Goal: Ask a question: Seek information or help from site administrators or community

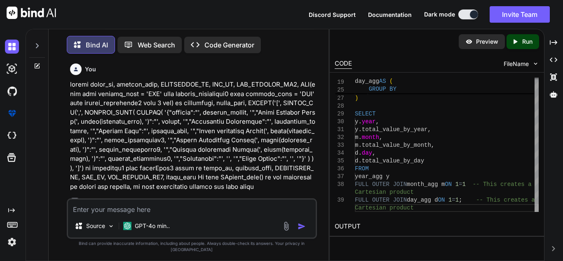
scroll to position [6968, 0]
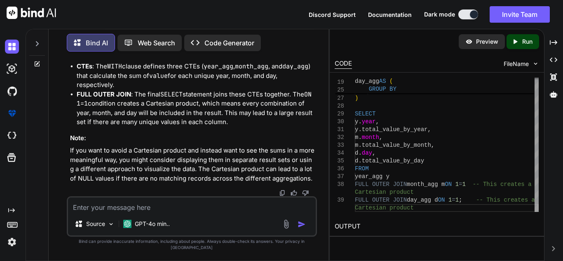
click at [37, 63] on icon at bounding box center [37, 64] width 7 height 7
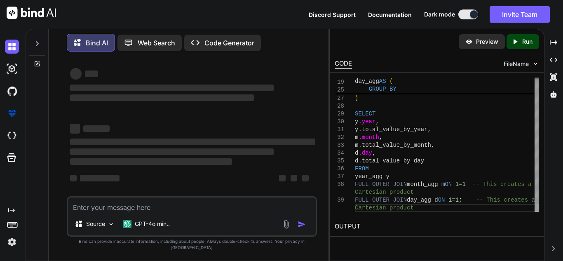
scroll to position [2, 0]
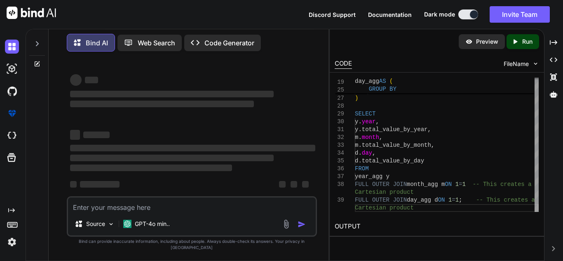
click at [218, 210] on textarea at bounding box center [192, 204] width 248 height 15
type textarea "x"
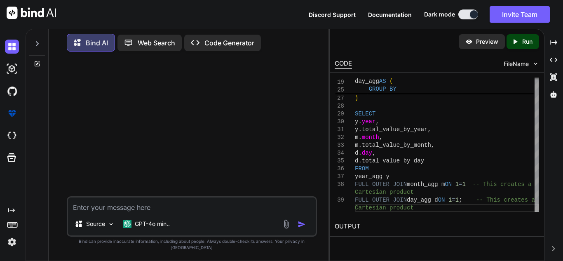
click at [218, 210] on textarea at bounding box center [192, 204] width 248 height 15
paste textarea "# Join on the range condition df_range_joined = df.join(df_range, (pl.col(range…"
type textarea "# Join on the range condition df_range_joined = df.join(df_range, (pl.col(range…"
type textarea "x"
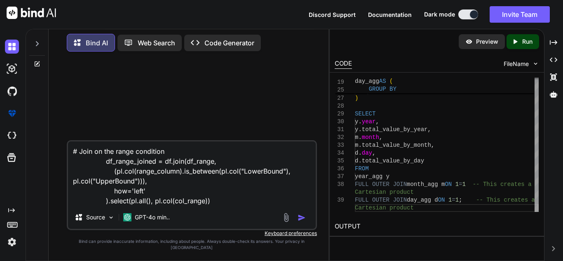
type textarea "# Join on the range condition df_range_joined = df.join(df_range, (pl.col(range…"
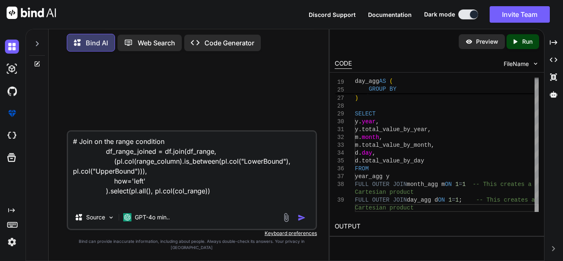
type textarea "x"
type textarea "# Join on the range condition df_range_joined = df.join(df_range, (pl.col(range…"
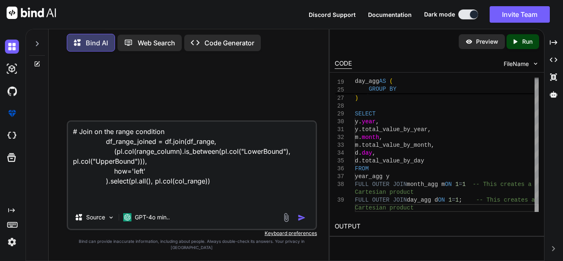
type textarea "x"
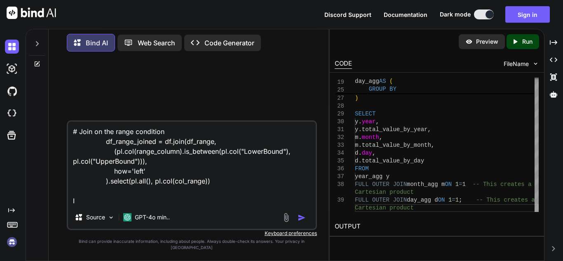
type textarea "# Join on the range condition df_range_joined = df.join(df_range, (pl.col(range…"
type textarea "x"
type textarea "# Join on the range condition df_range_joined = df.join(df_range, (pl.col(range…"
type textarea "x"
type textarea "# Join on the range condition df_range_joined = df.join(df_range, (pl.col(range…"
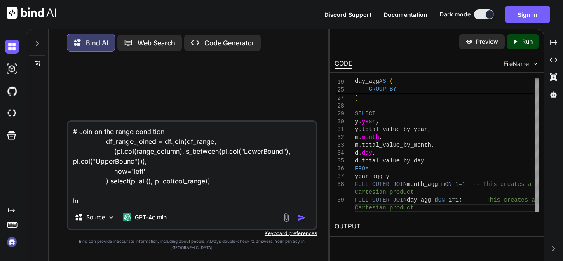
type textarea "x"
type textarea "# Join on the range condition df_range_joined = df.join(df_range, (pl.col(range…"
type textarea "x"
type textarea "# Join on the range condition df_range_joined = df.join(df_range, (pl.col(range…"
type textarea "x"
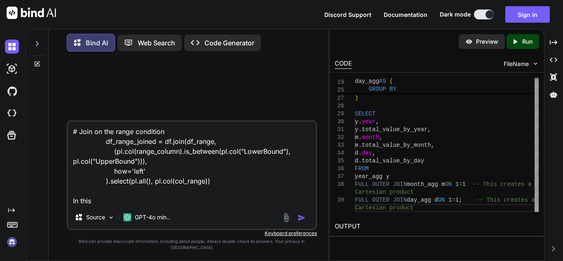
type textarea "# Join on the range condition df_range_joined = df.join(df_range, (pl.col(range…"
type textarea "x"
type textarea "# Join on the range condition df_range_joined = df.join(df_range, (pl.col(range…"
type textarea "x"
type textarea "# Join on the range condition df_range_joined = df.join(df_range, (pl.col(range…"
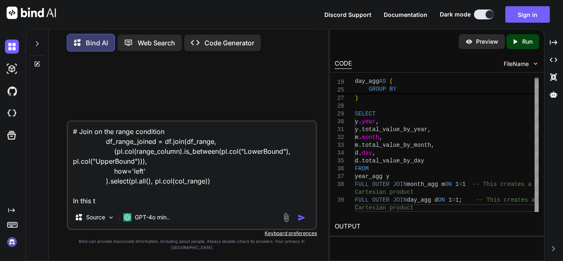
type textarea "x"
type textarea "# Join on the range condition df_range_joined = df.join(df_range, (pl.col(range…"
type textarea "x"
type textarea "# Join on the range condition df_range_joined = df.join(df_range, (pl.col(range…"
type textarea "x"
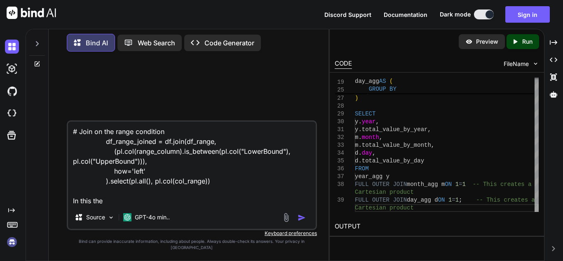
type textarea "# Join on the range condition df_range_joined = df.join(df_range, (pl.col(range…"
type textarea "x"
type textarea "# Join on the range condition df_range_joined = df.join(df_range, (pl.col(range…"
type textarea "x"
type textarea "# Join on the range condition df_range_joined = df.join(df_range, (pl.col(range…"
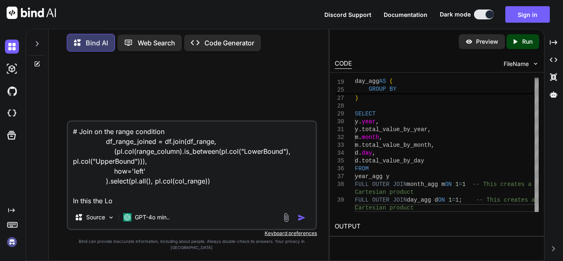
type textarea "x"
type textarea "# Join on the range condition df_range_joined = df.join(df_range, (pl.col(range…"
type textarea "x"
type textarea "# Join on the range condition df_range_joined = df.join(df_range, (pl.col(range…"
type textarea "x"
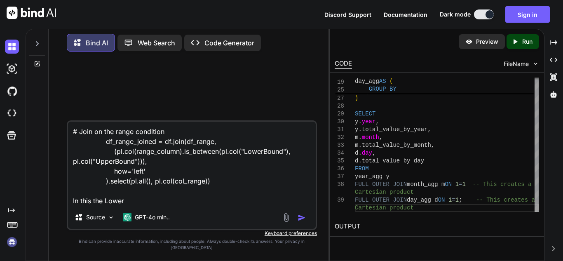
type textarea "# Join on the range condition df_range_joined = df.join(df_range, (pl.col(range…"
type textarea "x"
type textarea "# Join on the range condition df_range_joined = df.join(df_range, (pl.col(range…"
type textarea "x"
type textarea "# Join on the range condition df_range_joined = df.join(df_range, (pl.col(range…"
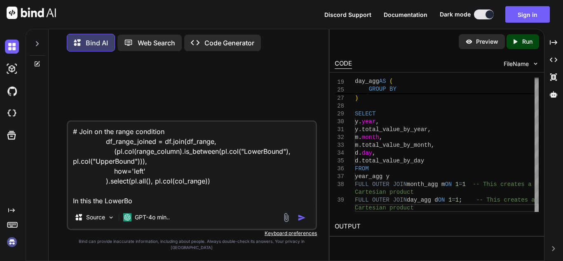
type textarea "x"
type textarea "# Join on the range condition df_range_joined = df.join(df_range, (pl.col(range…"
type textarea "x"
type textarea "# Join on the range condition df_range_joined = df.join(df_range, (pl.col(range…"
type textarea "x"
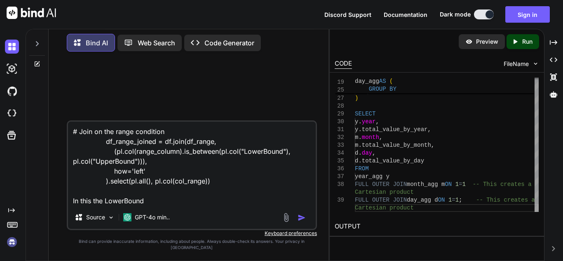
type textarea "# Join on the range condition df_range_joined = df.join(df_range, (pl.col(range…"
type textarea "x"
type textarea "# Join on the range condition df_range_joined = df.join(df_range, (pl.col(range…"
type textarea "x"
type textarea "# Join on the range condition df_range_joined = df.join(df_range, (pl.col(range…"
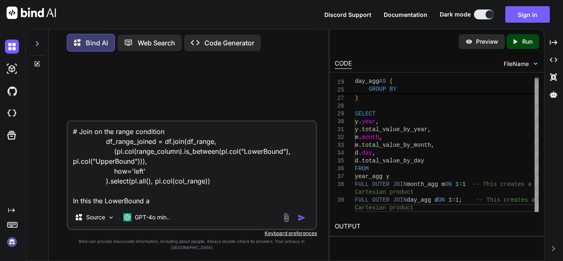
type textarea "x"
type textarea "# Join on the range condition df_range_joined = df.join(df_range, (pl.col(range…"
type textarea "x"
type textarea "# Join on the range condition df_range_joined = df.join(df_range, (pl.col(range…"
type textarea "x"
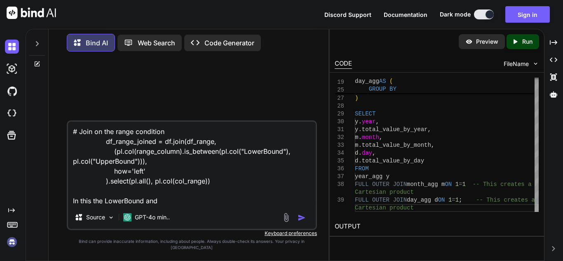
type textarea "# Join on the range condition df_range_joined = df.join(df_range, (pl.col(range…"
type textarea "x"
type textarea "# Join on the range condition df_range_joined = df.join(df_range, (pl.col(range…"
type textarea "x"
type textarea "# Join on the range condition df_range_joined = df.join(df_range, (pl.col(range…"
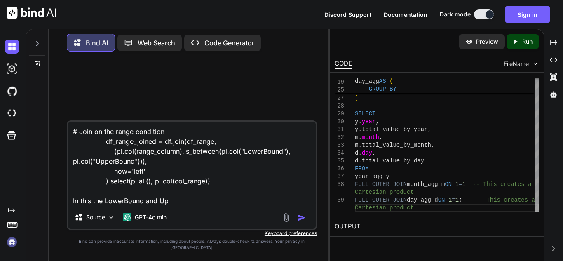
type textarea "x"
type textarea "# Join on the range condition df_range_joined = df.join(df_range, (pl.col(range…"
type textarea "x"
type textarea "# Join on the range condition df_range_joined = df.join(df_range, (pl.col(range…"
type textarea "x"
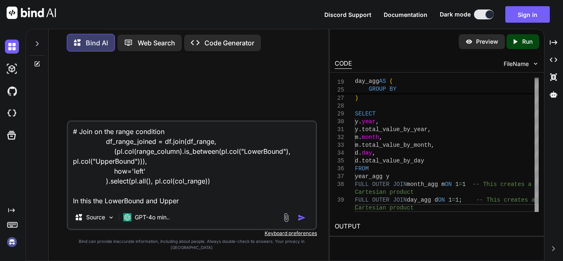
type textarea "# Join on the range condition df_range_joined = df.join(df_range, (pl.col(range…"
type textarea "x"
type textarea "# Join on the range condition df_range_joined = df.join(df_range, (pl.col(range…"
type textarea "x"
type textarea "# Join on the range condition df_range_joined = df.join(df_range, (pl.col(range…"
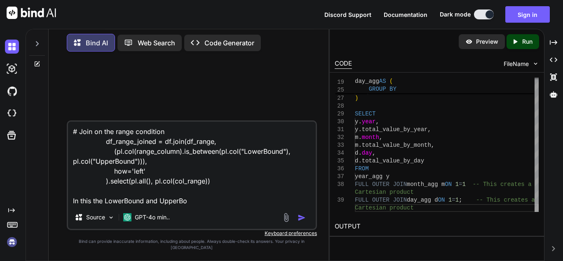
type textarea "x"
type textarea "# Join on the range condition df_range_joined = df.join(df_range, (pl.col(range…"
type textarea "x"
type textarea "# Join on the range condition df_range_joined = df.join(df_range, (pl.col(range…"
type textarea "x"
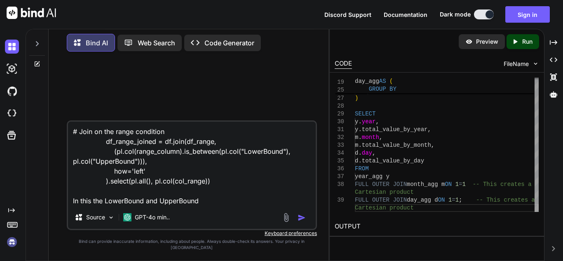
type textarea "# Join on the range condition df_range_joined = df.join(df_range, (pl.col(range…"
type textarea "x"
type textarea "# Join on the range condition df_range_joined = df.join(df_range, (pl.col(range…"
type textarea "x"
type textarea "# Join on the range condition df_range_joined = df.join(df_range, (pl.col(range…"
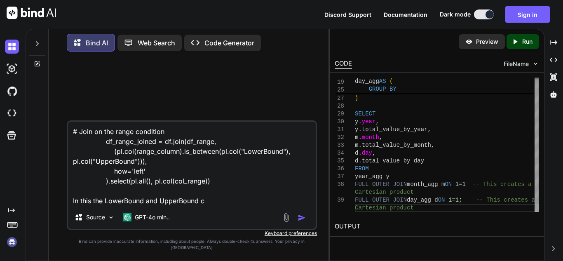
type textarea "x"
type textarea "# Join on the range condition df_range_joined = df.join(df_range, (pl.col(range…"
type textarea "x"
type textarea "# Join on the range condition df_range_joined = df.join(df_range, (pl.col(range…"
type textarea "x"
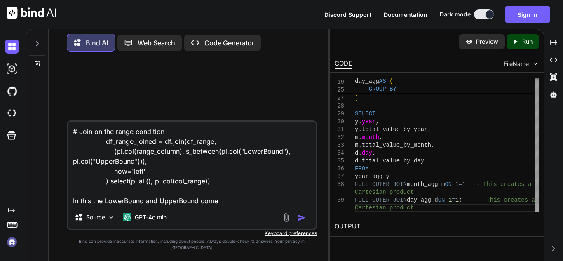
type textarea "# Join on the range condition df_range_joined = df.join(df_range, (pl.col(range…"
type textarea "x"
type textarea "# Join on the range condition df_range_joined = df.join(df_range, (pl.col(range…"
type textarea "x"
type textarea "# Join on the range condition df_range_joined = df.join(df_range, (pl.col(range…"
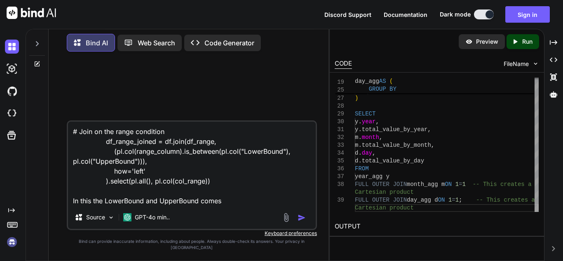
type textarea "x"
type textarea "# Join on the range condition df_range_joined = df.join(df_range, (pl.col(range…"
type textarea "x"
type textarea "# Join on the range condition df_range_joined = df.join(df_range, (pl.col(range…"
type textarea "x"
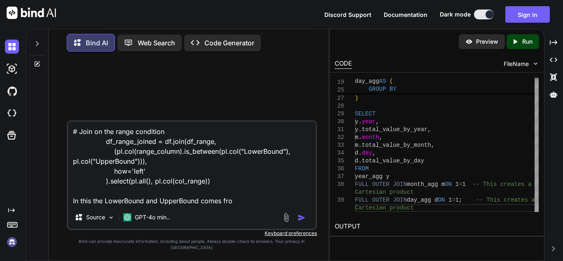
type textarea "# Join on the range condition df_range_joined = df.join(df_range, (pl.col(range…"
type textarea "x"
type textarea "# Join on the range condition df_range_joined = df.join(df_range, (pl.col(range…"
type textarea "x"
type textarea "# Join on the range condition df_range_joined = df.join(df_range, (pl.col(range…"
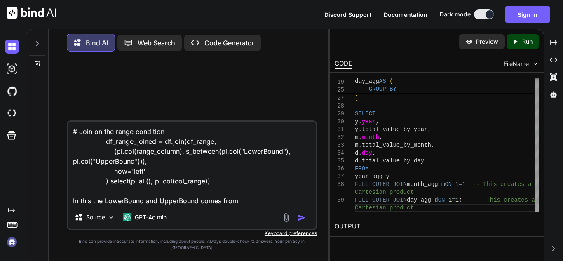
type textarea "x"
type textarea "# Join on the range condition df_range_joined = df.join(df_range, (pl.col(range…"
type textarea "x"
type textarea "# Join on the range condition df_range_joined = df.join(df_range, (pl.col(range…"
type textarea "x"
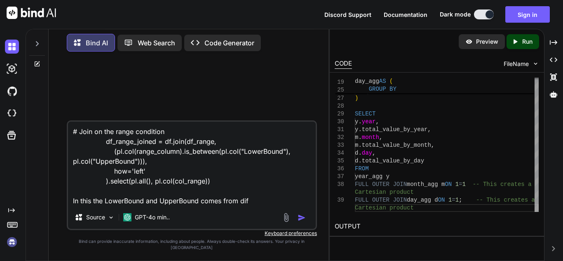
type textarea "# Join on the range condition df_range_joined = df.join(df_range, (pl.col(range…"
type textarea "x"
type textarea "# Join on the range condition df_range_joined = df.join(df_range, (pl.col(range…"
type textarea "x"
type textarea "# Join on the range condition df_range_joined = df.join(df_range, (pl.col(range…"
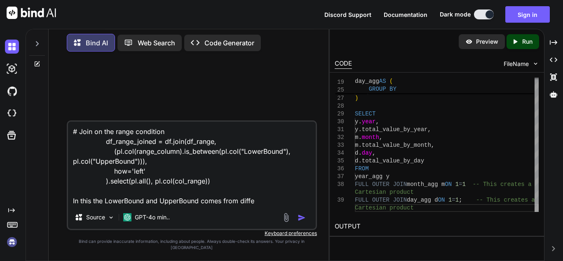
type textarea "x"
type textarea "# Join on the range condition df_range_joined = df.join(df_range, (pl.col(range…"
type textarea "x"
type textarea "# Join on the range condition df_range_joined = df.join(df_range, (pl.col(range…"
type textarea "x"
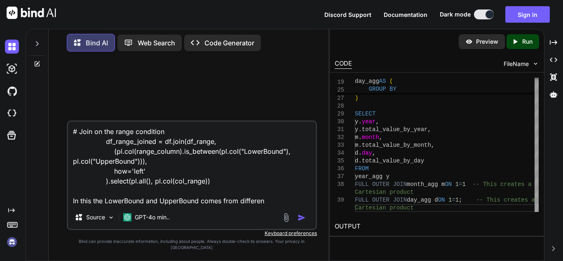
type textarea "# Join on the range condition df_range_joined = df.join(df_range, (pl.col(range…"
type textarea "x"
type textarea "# Join on the range condition df_range_joined = df.join(df_range, (pl.col(range…"
type textarea "x"
type textarea "# Join on the range condition df_range_joined = df.join(df_range, (pl.col(range…"
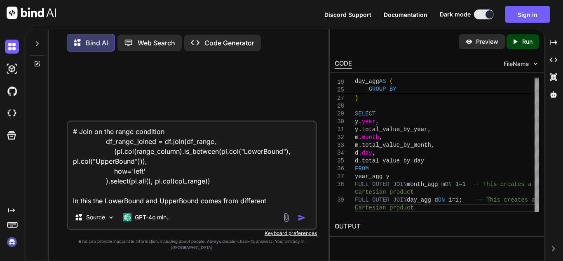
type textarea "x"
type textarea "# Join on the range condition df_range_joined = df.join(df_range, (pl.col(range…"
type textarea "x"
type textarea "# Join on the range condition df_range_joined = df.join(df_range, (pl.col(range…"
type textarea "x"
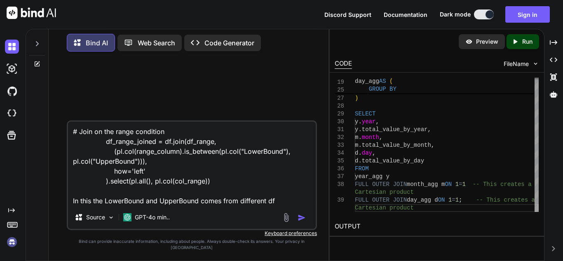
type textarea "# Join on the range condition df_range_joined = df.join(df_range, (pl.col(range…"
type textarea "x"
type textarea "# Join on the range condition df_range_joined = df.join(df_range, (pl.col(range…"
type textarea "x"
type textarea "# Join on the range condition df_range_joined = df.join(df_range, (pl.col(range…"
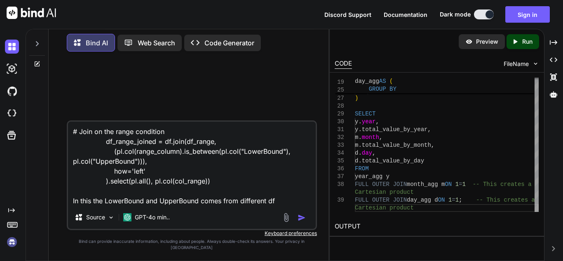
type textarea "x"
type textarea "# Join on the range condition df_range_joined = df.join(df_range, (pl.col(range…"
type textarea "x"
type textarea "# Join on the range condition df_range_joined = df.join(df_range, (pl.col(range…"
type textarea "x"
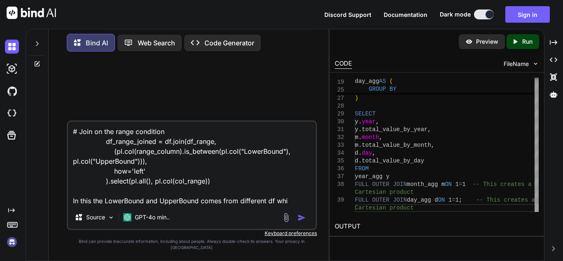
type textarea "# Join on the range condition df_range_joined = df.join(df_range, (pl.col(range…"
type textarea "x"
type textarea "# Join on the range condition df_range_joined = df.join(df_range, (pl.col(range…"
type textarea "x"
type textarea "# Join on the range condition df_range_joined = df.join(df_range, (pl.col(range…"
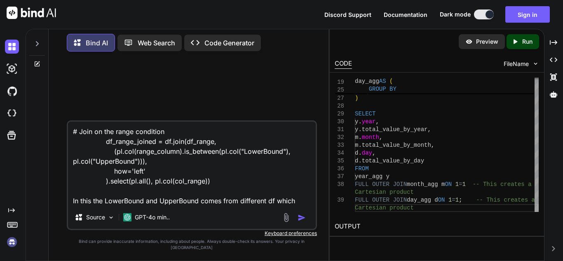
type textarea "x"
type textarea "# Join on the range condition df_range_joined = df.join(df_range, (pl.col(range…"
type textarea "x"
type textarea "# Join on the range condition df_range_joined = df.join(df_range, (pl.col(range…"
type textarea "x"
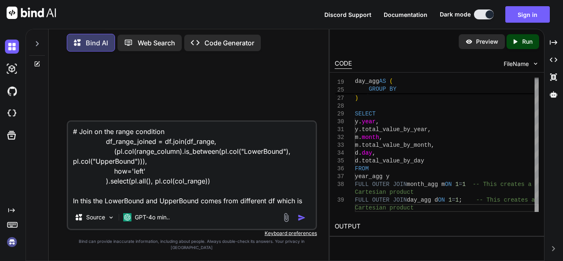
type textarea "# Join on the range condition df_range_joined = df.join(df_range, (pl.col(range…"
type textarea "x"
type textarea "# Join on the range condition df_range_joined = df.join(df_range, (pl.col(range…"
type textarea "x"
type textarea "# Join on the range condition df_range_joined = df.join(df_range, (pl.col(range…"
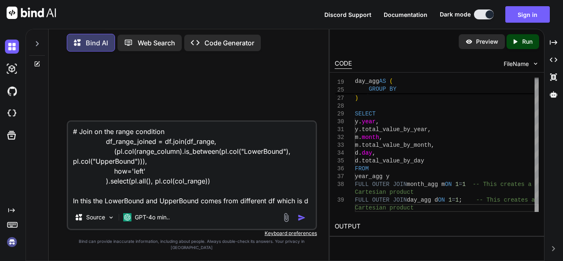
type textarea "x"
type textarea "# Join on the range condition df_range_joined = df.join(df_range, (pl.col(range…"
type textarea "x"
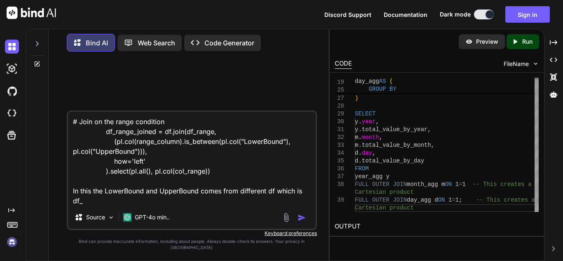
type textarea "# Join on the range condition df_range_joined = df.join(df_range, (pl.col(range…"
type textarea "x"
type textarea "# Join on the range condition df_range_joined = df.join(df_range, (pl.col(range…"
type textarea "x"
type textarea "# Join on the range condition df_range_joined = df.join(df_range, (pl.col(range…"
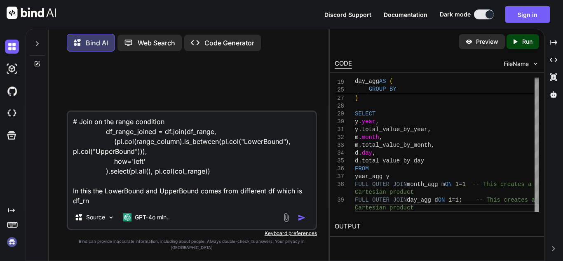
type textarea "x"
type textarea "# Join on the range condition df_range_joined = df.join(df_range, (pl.col(range…"
type textarea "x"
type textarea "# Join on the range condition df_range_joined = df.join(df_range, (pl.col(range…"
type textarea "x"
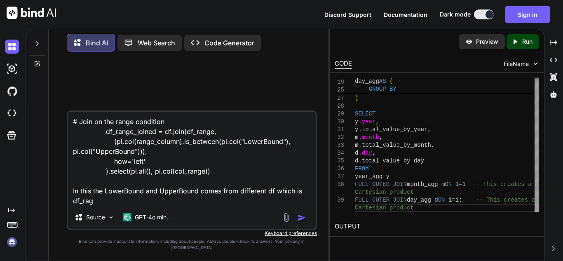
type textarea "# Join on the range condition df_range_joined = df.join(df_range, (pl.col(range…"
type textarea "x"
type textarea "# Join on the range condition df_range_joined = df.join(df_range, (pl.col(range…"
type textarea "x"
type textarea "# Join on the range condition df_range_joined = df.join(df_range, (pl.col(range…"
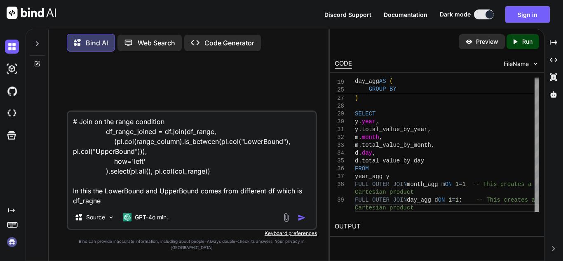
type textarea "x"
type textarea "# Join on the range condition df_range_joined = df.join(df_range, (pl.col(range…"
type textarea "x"
type textarea "# Join on the range condition df_range_joined = df.join(df_range, (pl.col(range…"
type textarea "x"
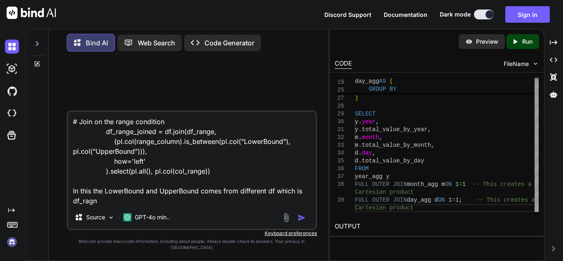
type textarea "# Join on the range condition df_range_joined = df.join(df_range, (pl.col(range…"
type textarea "x"
type textarea "# Join on the range condition df_range_joined = df.join(df_range, (pl.col(range…"
type textarea "x"
type textarea "# Join on the range condition df_range_joined = df.join(df_range, (pl.col(range…"
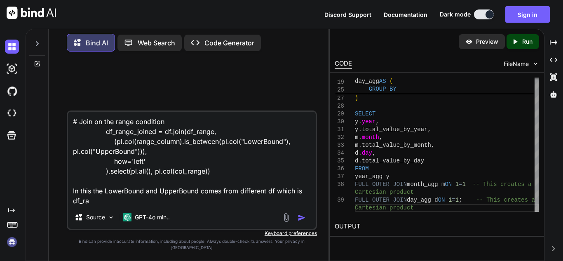
type textarea "x"
type textarea "# Join on the range condition df_range_joined = df.join(df_range, (pl.col(range…"
type textarea "x"
type textarea "# Join on the range condition df_range_joined = df.join(df_range, (pl.col(range…"
type textarea "x"
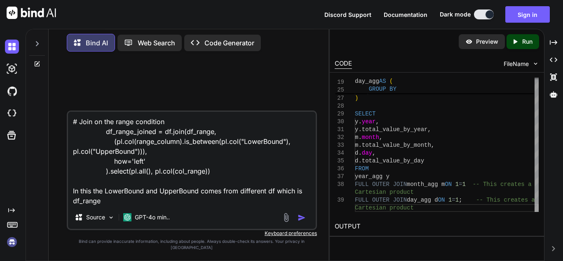
type textarea "# Join on the range condition df_range_joined = df.join(df_range, (pl.col(range…"
type textarea "x"
type textarea "# Join on the range condition df_range_joined = df.join(df_range, (pl.col(range…"
type textarea "x"
type textarea "# Join on the range condition df_range_joined = df.join(df_range, (pl.col(range…"
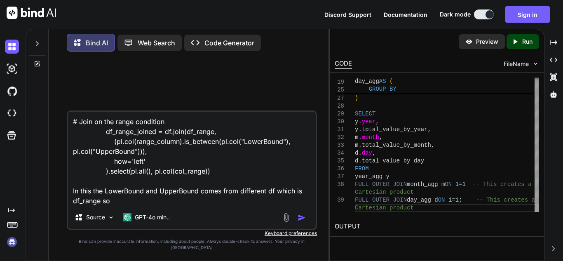
type textarea "x"
type textarea "# Join on the range condition df_range_joined = df.join(df_range, (pl.col(range…"
type textarea "x"
type textarea "# Join on the range condition df_range_joined = df.join(df_range, (pl.col(range…"
type textarea "x"
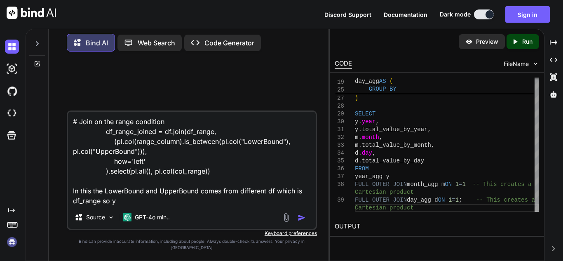
type textarea "# Join on the range condition df_range_joined = df.join(df_range, (pl.col(range…"
type textarea "x"
type textarea "# Join on the range condition df_range_joined = df.join(df_range, (pl.col(range…"
type textarea "x"
type textarea "# Join on the range condition df_range_joined = df.join(df_range, (pl.col(range…"
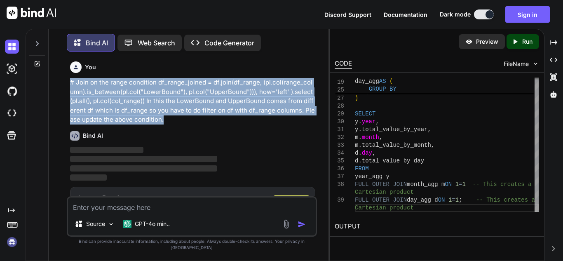
drag, startPoint x: 70, startPoint y: 82, endPoint x: 176, endPoint y: 117, distance: 111.4
click at [176, 117] on p "# Join on the range condition df_range_joined = df.join(df_range, (pl.col(range…" at bounding box center [192, 101] width 245 height 47
copy p "# Join on the range condition df_range_joined = df.join(df_range, (pl.col(range…"
click at [521, 12] on button "Sign in" at bounding box center [527, 14] width 44 height 16
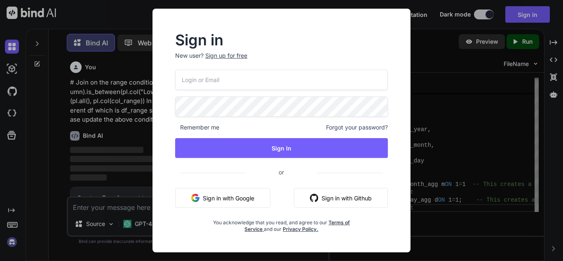
click at [263, 86] on input "email" at bounding box center [281, 80] width 213 height 20
click at [236, 56] on div "Sign up for free" at bounding box center [226, 55] width 42 height 8
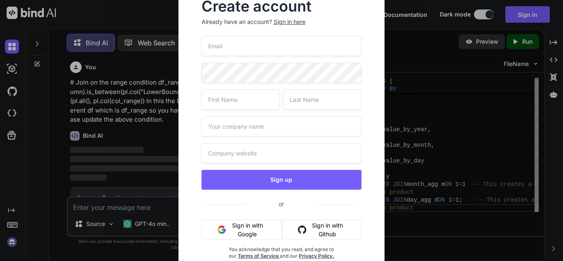
click at [228, 46] on input "email" at bounding box center [281, 46] width 160 height 20
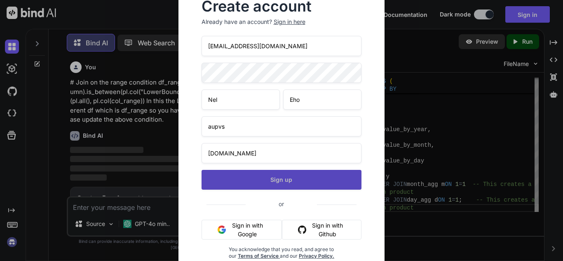
click at [283, 185] on button "Sign up" at bounding box center [281, 180] width 160 height 20
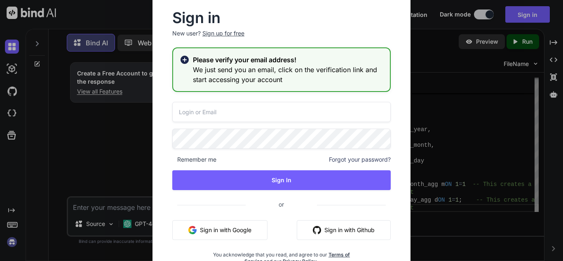
click at [183, 60] on icon at bounding box center [184, 59] width 8 height 8
click at [229, 113] on input "email" at bounding box center [281, 112] width 218 height 20
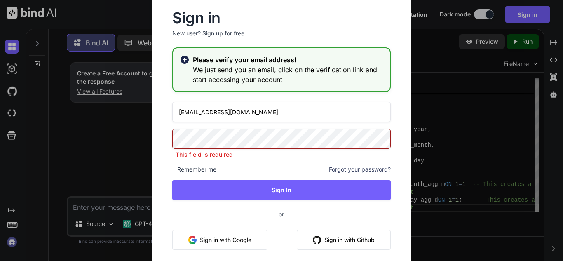
click at [229, 113] on input "neleho4750@avpus.com" at bounding box center [281, 112] width 218 height 20
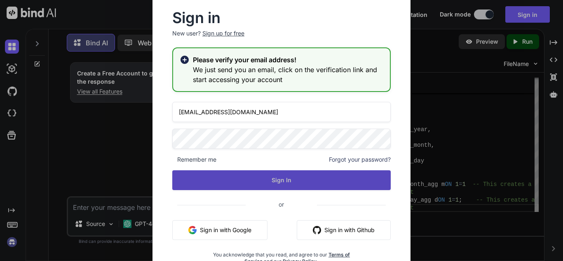
click at [271, 185] on button "Sign In" at bounding box center [281, 180] width 218 height 20
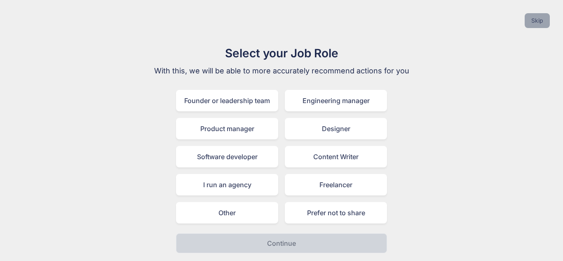
click at [547, 19] on button "Skip" at bounding box center [536, 20] width 25 height 15
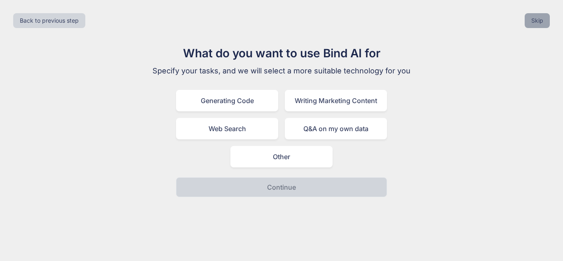
click at [540, 20] on button "Skip" at bounding box center [536, 20] width 25 height 15
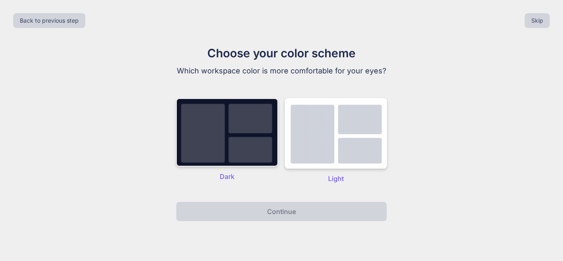
click at [249, 169] on div "Dark" at bounding box center [227, 140] width 102 height 85
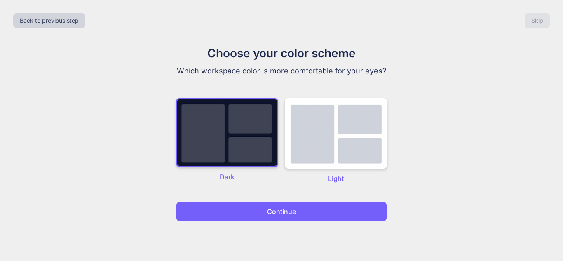
click at [293, 211] on p "Continue" at bounding box center [281, 211] width 29 height 10
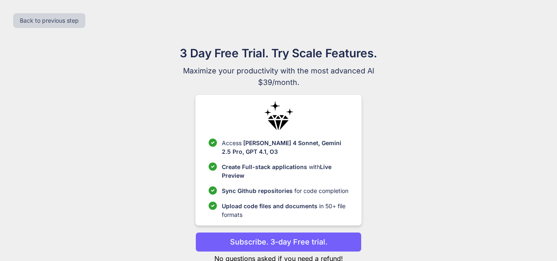
click at [318, 204] on p "Upload code files and documents in 50+ file formats" at bounding box center [285, 209] width 126 height 17
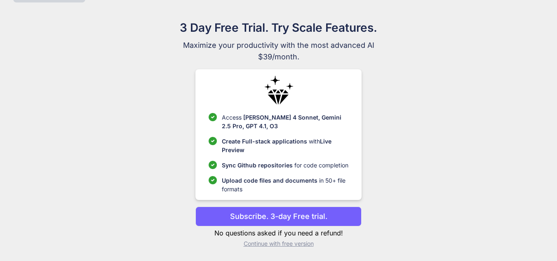
click at [284, 243] on p "Continue with free version" at bounding box center [278, 243] width 166 height 8
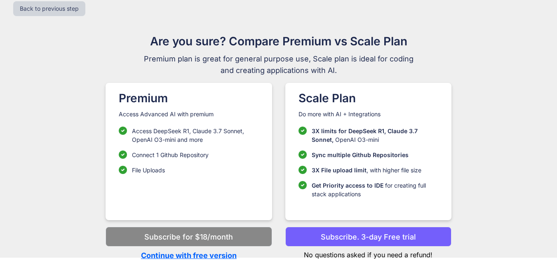
scroll to position [12, 0]
click at [216, 252] on p "Continue with free version" at bounding box center [188, 255] width 166 height 11
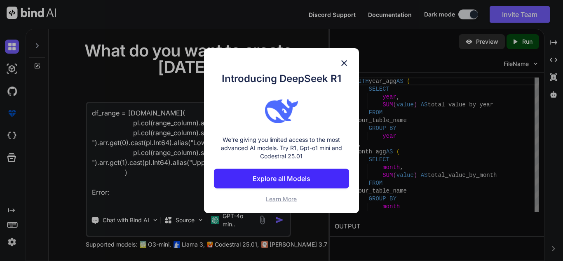
click at [344, 63] on img at bounding box center [344, 63] width 10 height 10
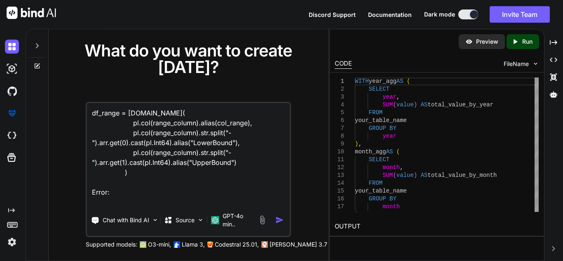
click at [36, 66] on icon at bounding box center [37, 66] width 7 height 7
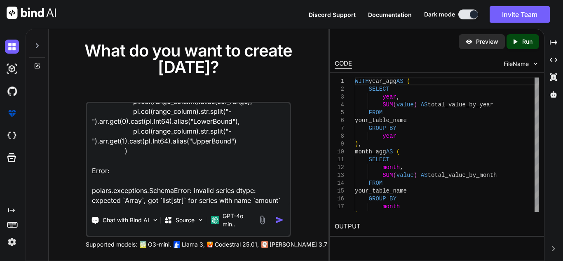
click at [33, 67] on div at bounding box center [37, 66] width 22 height 7
click at [38, 66] on icon at bounding box center [37, 66] width 7 height 7
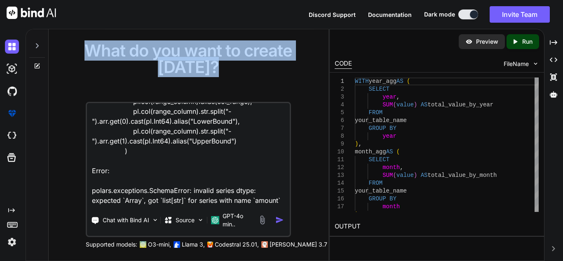
click at [38, 66] on icon at bounding box center [37, 66] width 7 height 7
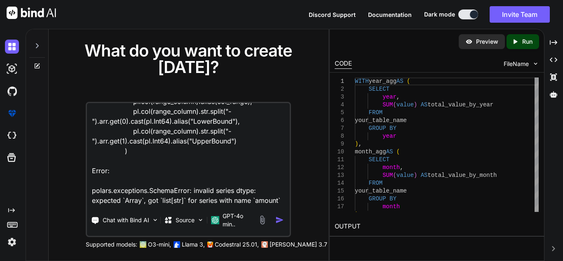
click at [149, 147] on textarea "df_range = df2.select( pl.col(range_column).alias(col_range), pl.col(range_colu…" at bounding box center [188, 154] width 203 height 102
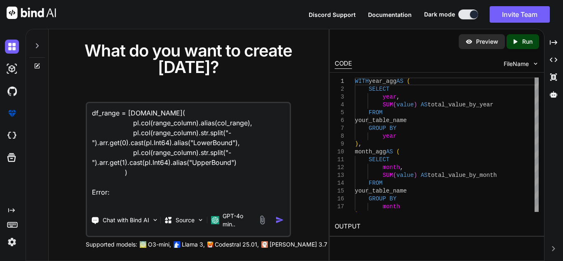
click at [40, 65] on icon at bounding box center [37, 66] width 7 height 7
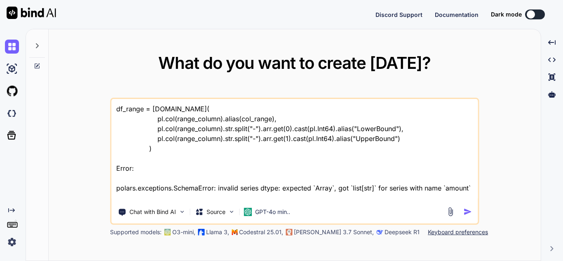
click at [37, 63] on icon at bounding box center [37, 65] width 5 height 5
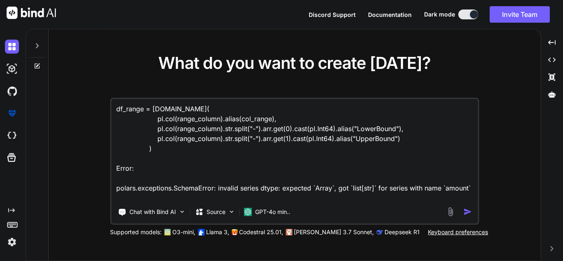
click at [37, 45] on icon at bounding box center [37, 45] width 7 height 7
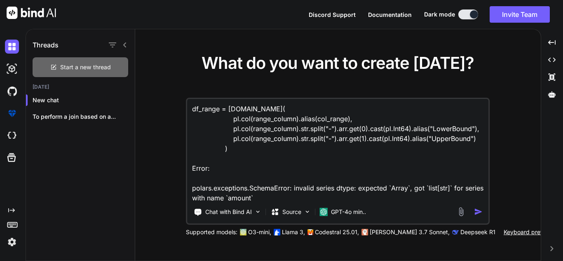
click at [94, 68] on span "Start a new thread" at bounding box center [85, 67] width 51 height 8
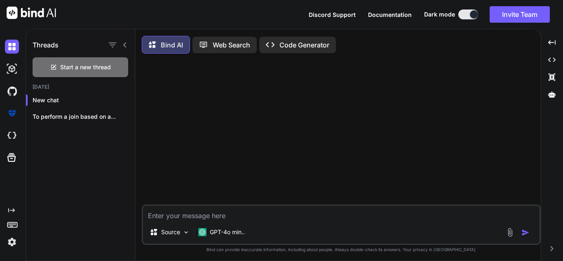
click at [176, 216] on textarea at bounding box center [341, 213] width 396 height 15
type textarea "x"
type textarea "# Join on the range condition df_range_joined = df.join(df_range, (pl.col(range…"
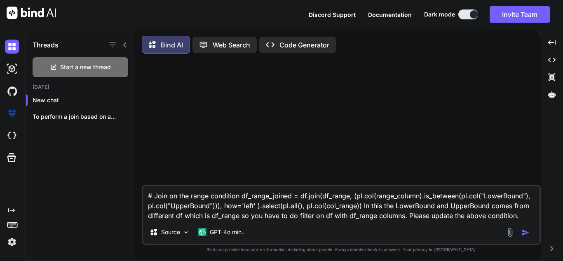
type textarea "x"
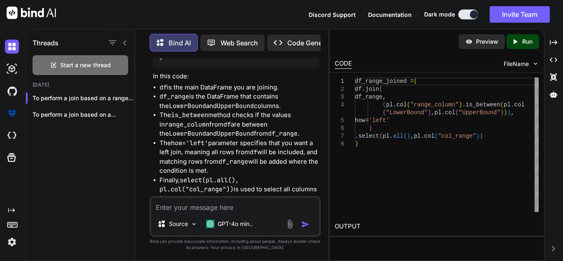
scroll to position [337, 0]
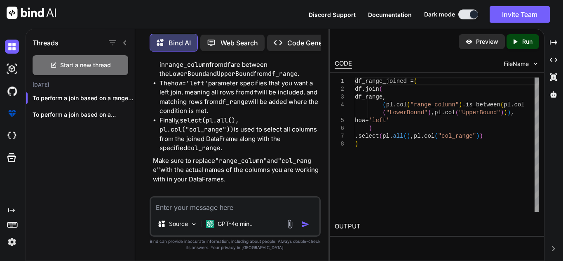
type textarea "x"
type textarea "b"
type textarea "x"
type textarea "bu"
type textarea "x"
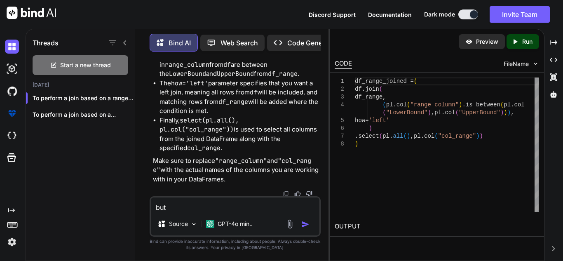
type textarea "but"
type textarea "x"
type textarea "but t"
type textarea "x"
type textarea "but th"
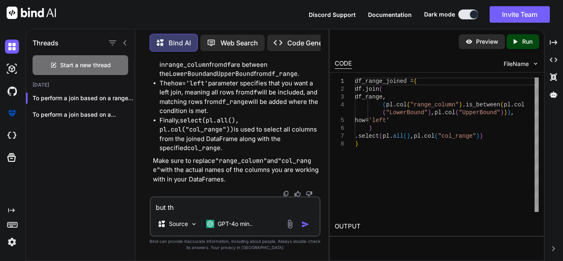
type textarea "x"
type textarea "but the"
type textarea "x"
type textarea "but the"
type textarea "x"
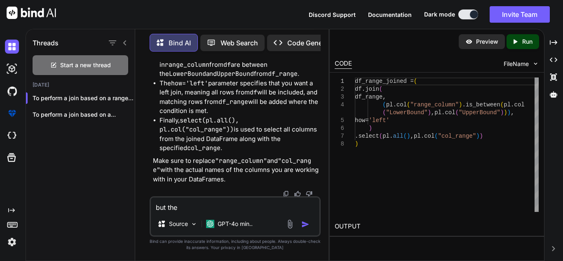
type textarea "but the w"
type textarea "x"
type textarea "but the wh"
type textarea "x"
type textarea "but the who"
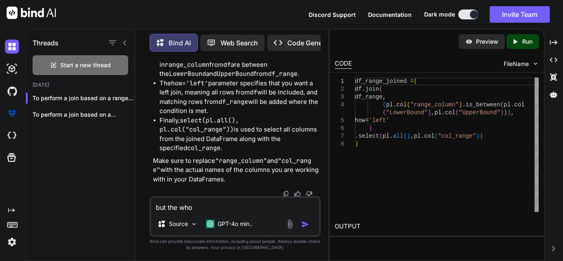
type textarea "x"
type textarea "but the whole"
type textarea "x"
type textarea "but the whole"
type textarea "x"
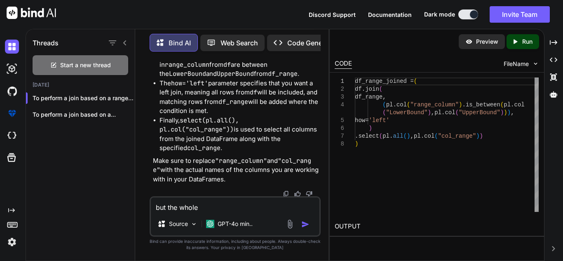
type textarea "but the whole f"
type textarea "x"
type textarea "but the whole fi"
type textarea "x"
type textarea "but the whole fil"
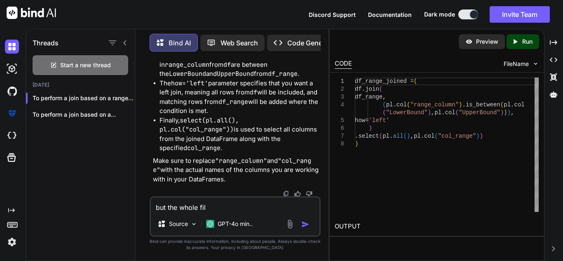
type textarea "x"
type textarea "but the whole filt"
type textarea "x"
type textarea "but the whole filte"
type textarea "x"
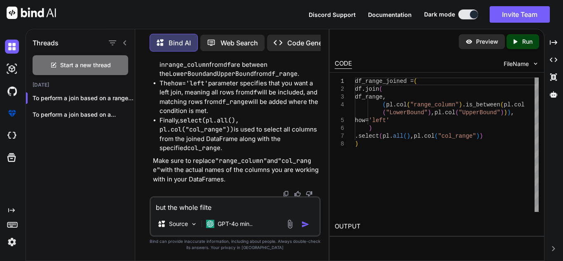
type textarea "but the whole filter"
type textarea "x"
type textarea "but the whole filtere"
type textarea "x"
type textarea "but the whole filtere"
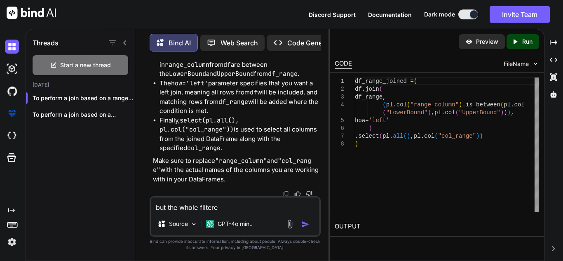
type textarea "x"
type textarea "but the whole filtere s"
type textarea "x"
type textarea "but the whole filtere sh"
type textarea "x"
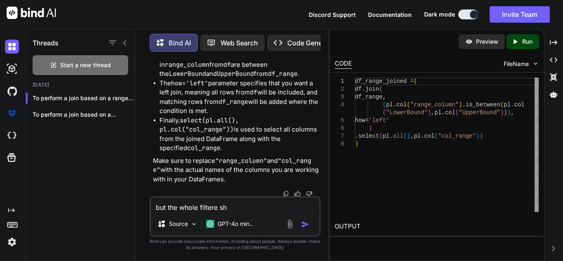
type textarea "but the whole filtere sho"
type textarea "x"
type textarea "but the whole filtere shou"
type textarea "x"
type textarea "but the whole filtere shoul"
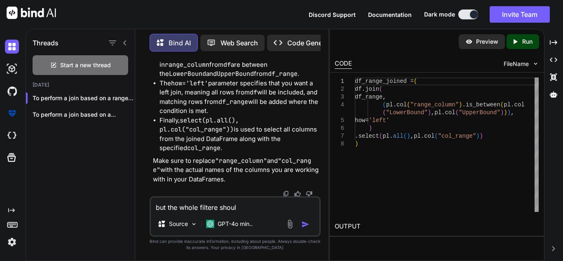
type textarea "x"
type textarea "but the whole filtere should"
type textarea "x"
type textarea "but the whole filtere should"
type textarea "x"
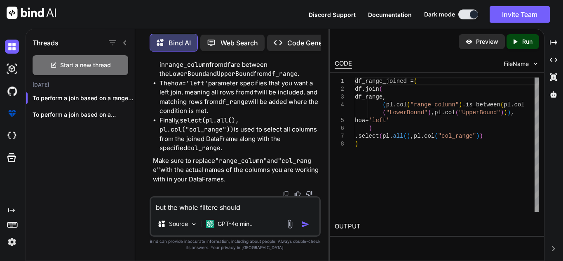
type textarea "but the whole filtere should b"
type textarea "x"
type textarea "but the whole filtere should be"
type textarea "x"
type textarea "but the whole filtere should be"
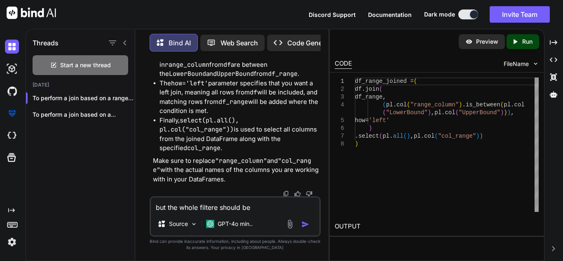
type textarea "x"
type textarea "but the whole filtere should be ha"
type textarea "x"
type textarea "but the whole filtere should be hap"
type textarea "x"
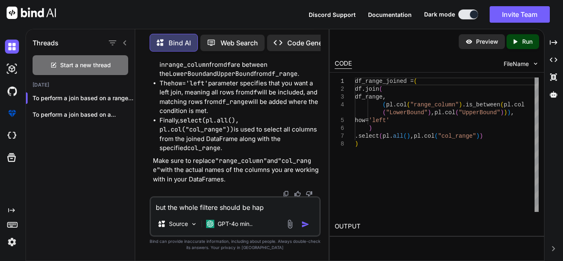
type textarea "but the whole filtere should be hape"
type textarea "x"
type textarea "but the whole filtere should be hapee"
type textarea "x"
type textarea "but the whole filtere should be hape"
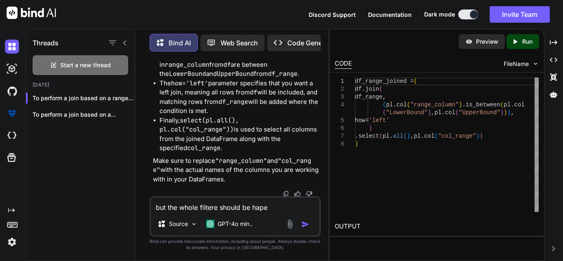
type textarea "x"
type textarea "but the whole filtere should be hap"
type textarea "x"
type textarea "but the whole filtere should be happ"
type textarea "x"
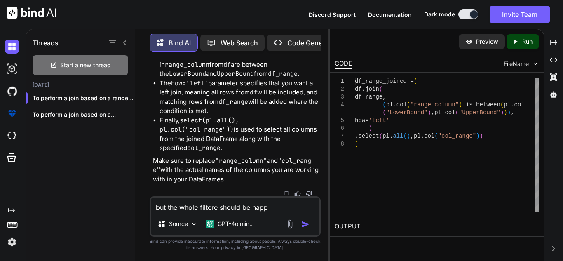
type textarea "but the whole filtere should be happe"
type textarea "x"
type textarea "but the whole filtere should be happen"
type textarea "x"
type textarea "but the whole filtere should be happeni"
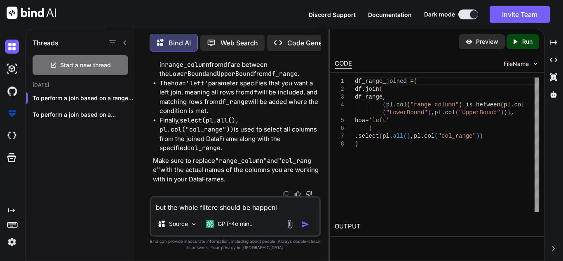
type textarea "x"
type textarea "but the whole filtere should be happenin"
type textarea "x"
type textarea "but the whole filtere should be happening"
type textarea "x"
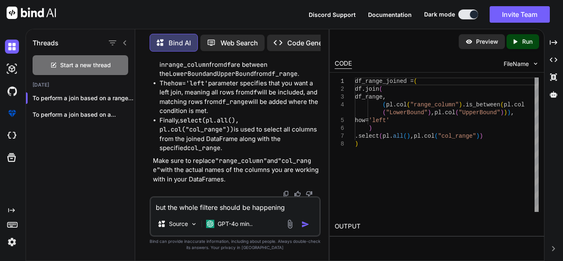
type textarea "but the whole filtere should be happening"
type textarea "x"
type textarea "but the whole filtere should be happening i"
type textarea "x"
type textarea "but the whole filtere should be happening in"
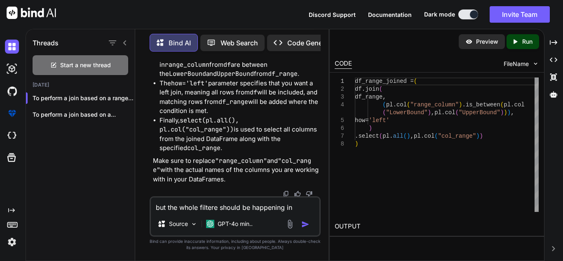
type textarea "x"
type textarea "but the whole filtere should be happening in"
type textarea "x"
type textarea "but the whole filtere should be happening in t"
type textarea "x"
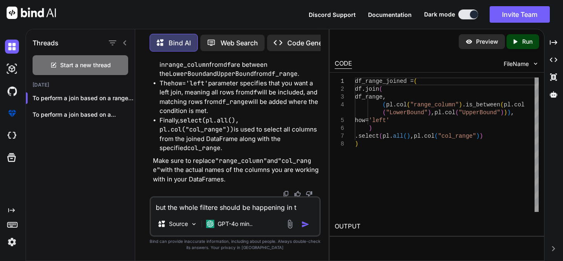
type textarea "but the whole filtere should be happening in th"
type textarea "x"
type textarea "but the whole filtere should be happening in the"
type textarea "x"
type textarea "but the whole filtere should be happening in the d"
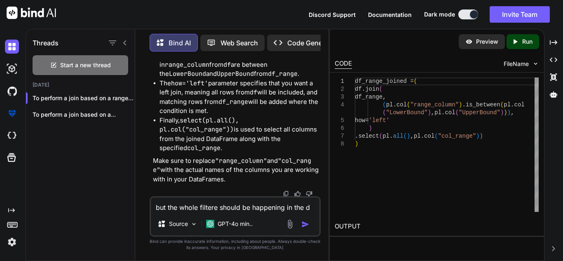
type textarea "x"
type textarea "but the whole filtere should be happening in the df"
type textarea "x"
type textarea "but the whole filtere should be happening in the df"
type textarea "x"
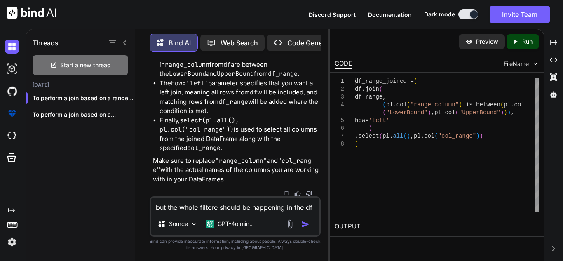
type textarea "but the whole filtere should be happening in the df c"
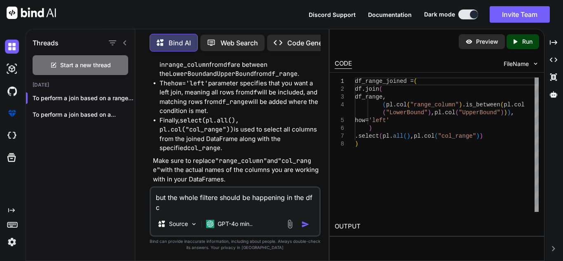
type textarea "x"
type textarea "but the whole filtere should be happening in the df co"
type textarea "x"
type textarea "but the whole filtere should be happening in the df col"
type textarea "x"
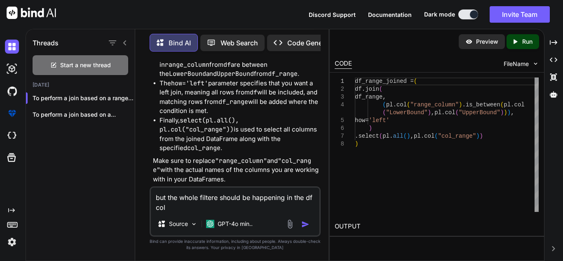
type textarea "but the whole filtere should be happening in the df colu"
type textarea "x"
type textarea "but the whole filtere should be happening in the df colum"
type textarea "x"
type textarea "but the whole filtere should be happening in the df column"
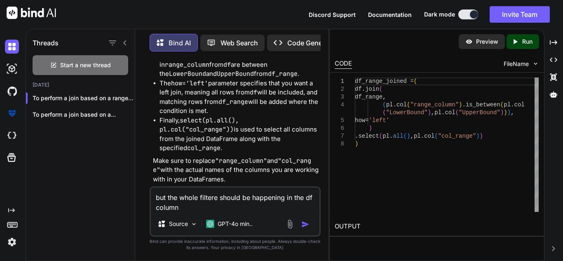
type textarea "x"
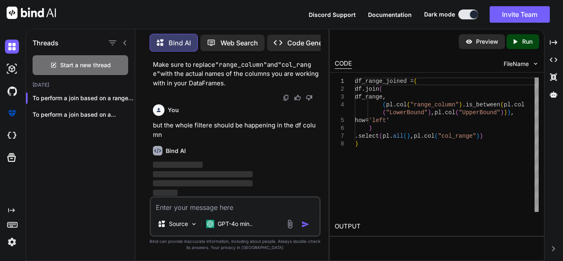
scroll to position [433, 0]
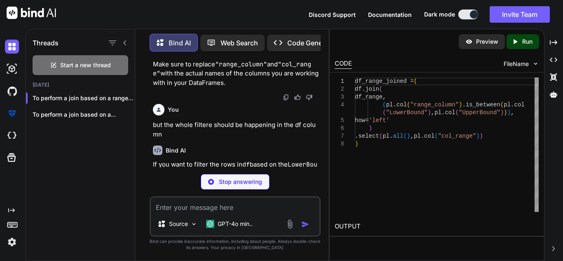
type textarea "x"
type textarea "df_range_joined = ( df.join( df_range, how='left' ) .filter(pl.col("range_colum…"
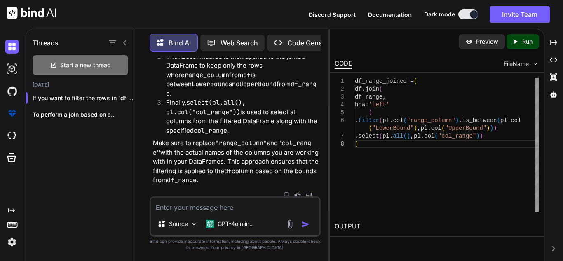
scroll to position [0, 0]
click at [402, 134] on div "df_range_joined = ( df.join ( df_range , how= 'left' ) . filter ( pl.col ( "ran…" at bounding box center [447, 144] width 184 height 134
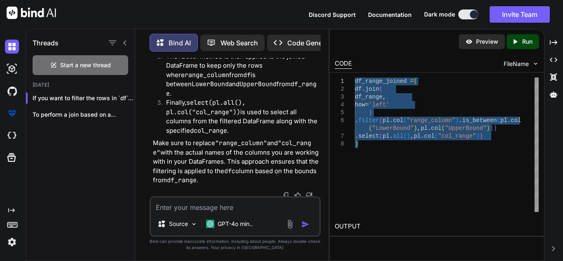
drag, startPoint x: 362, startPoint y: 144, endPoint x: 352, endPoint y: 73, distance: 71.9
click at [355, 77] on div "df_range_joined = ( df.join ( df_range , how= 'left' ) . filter ( pl.col ( "ran…" at bounding box center [447, 144] width 184 height 134
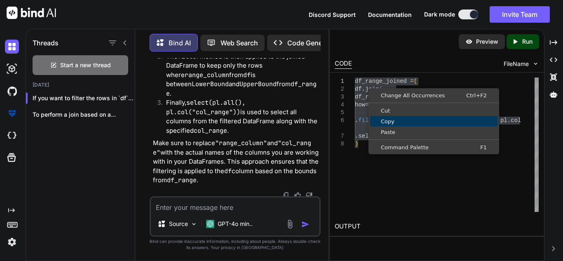
click at [388, 119] on span "Copy" at bounding box center [433, 121] width 127 height 5
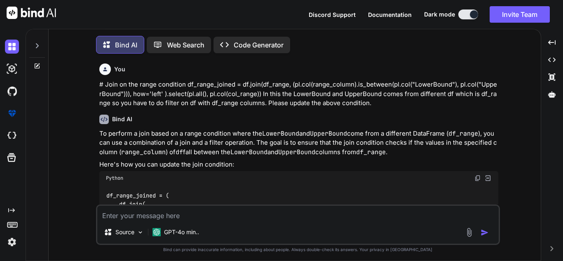
type textarea "x"
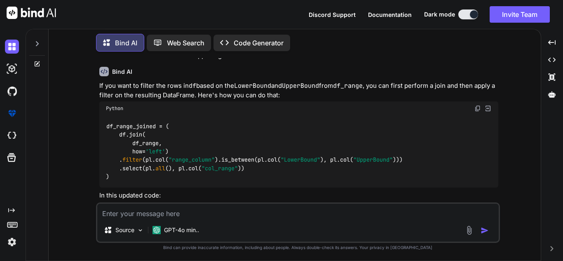
scroll to position [447, 0]
